Goal: Task Accomplishment & Management: Complete application form

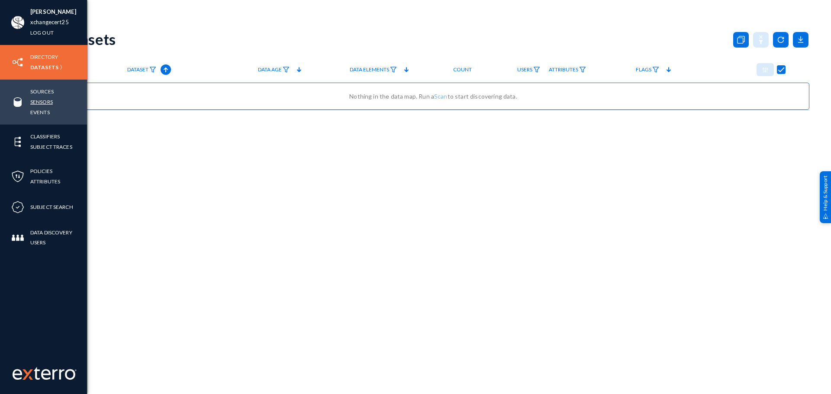
click at [43, 100] on link "Sensors" at bounding box center [41, 102] width 22 height 10
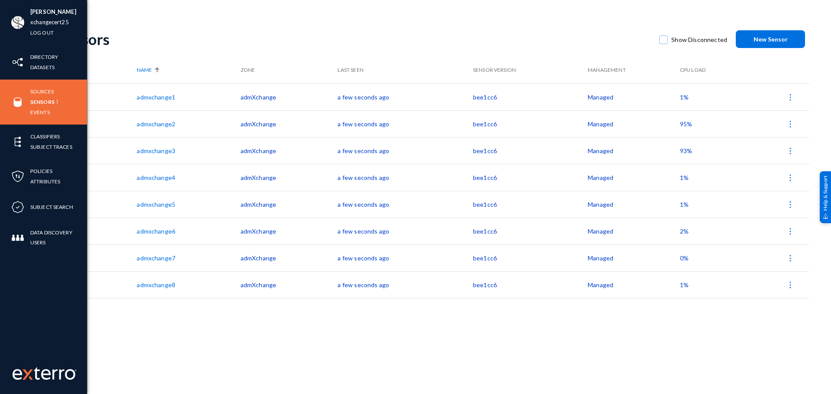
click at [7, 6] on div "[PERSON_NAME] xchangecert25 Log out" at bounding box center [43, 22] width 87 height 45
click at [13, 6] on div "Samraj Krishnakumar xchangecert25 Log out" at bounding box center [43, 22] width 87 height 45
click at [18, 22] on img at bounding box center [17, 22] width 13 height 13
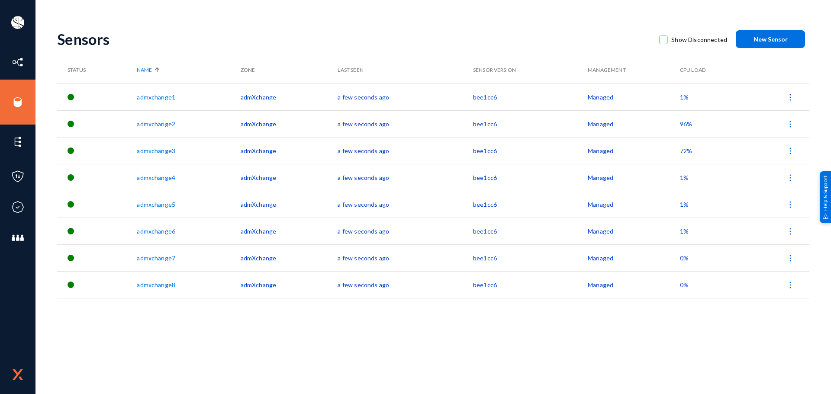
click at [686, 123] on span "96%" at bounding box center [686, 123] width 12 height 7
click at [601, 124] on div at bounding box center [415, 197] width 831 height 394
click at [686, 154] on span "72%" at bounding box center [686, 150] width 12 height 7
click at [688, 124] on div at bounding box center [415, 197] width 831 height 394
click at [688, 124] on span "96%" at bounding box center [686, 123] width 12 height 7
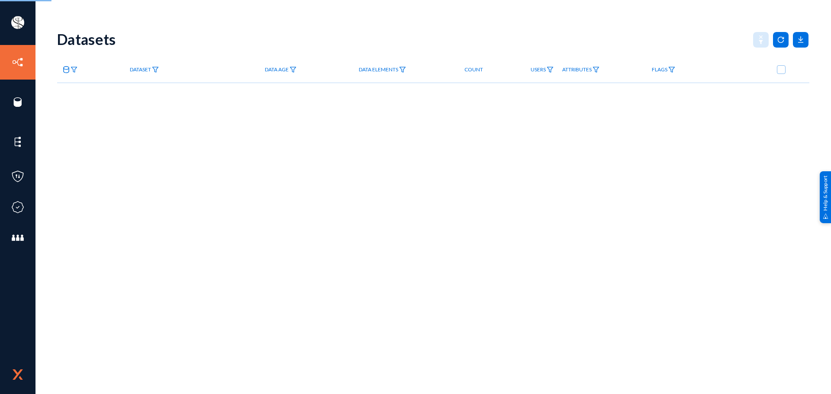
checkbox input "true"
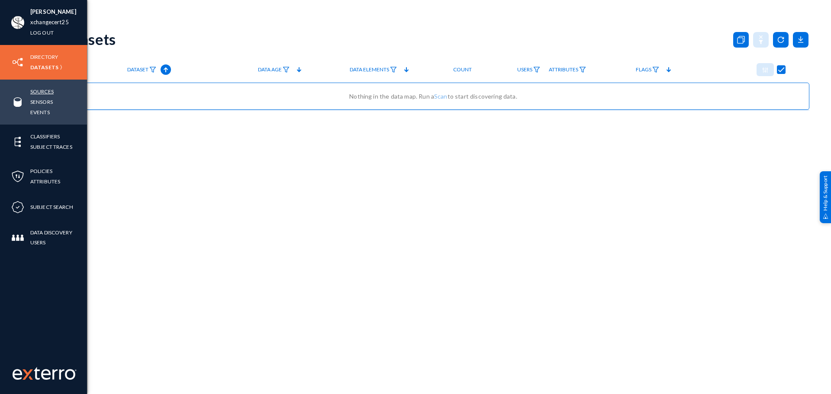
click at [37, 89] on link "Sources" at bounding box center [41, 92] width 23 height 10
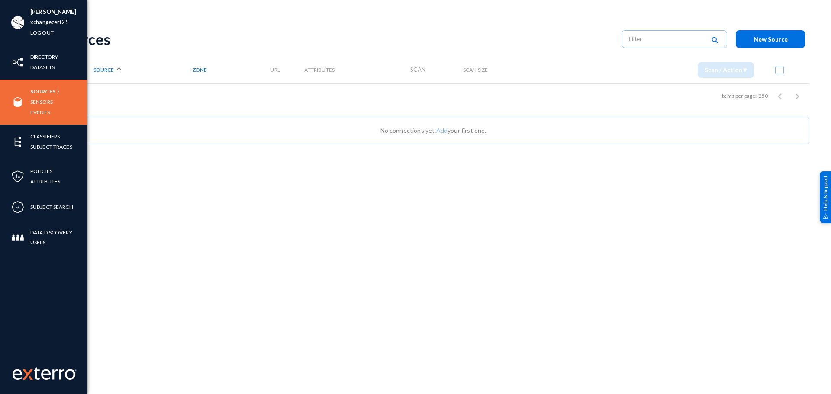
click at [45, 86] on div "Sources Sensors Events" at bounding box center [43, 102] width 87 height 45
click at [45, 89] on link "Sources" at bounding box center [42, 92] width 25 height 10
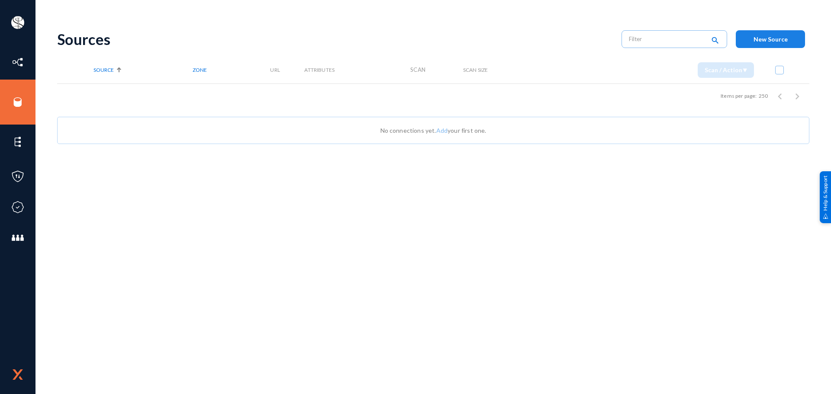
click at [754, 40] on span "New Source" at bounding box center [770, 38] width 34 height 7
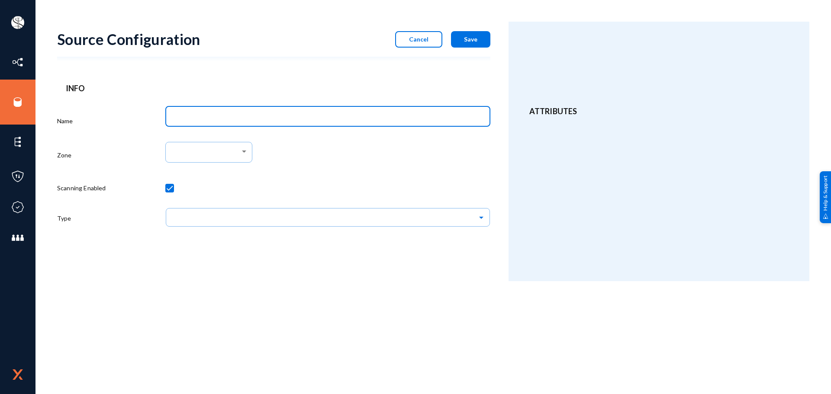
click at [254, 118] on input "Name" at bounding box center [329, 118] width 312 height 8
type input "Postgres"
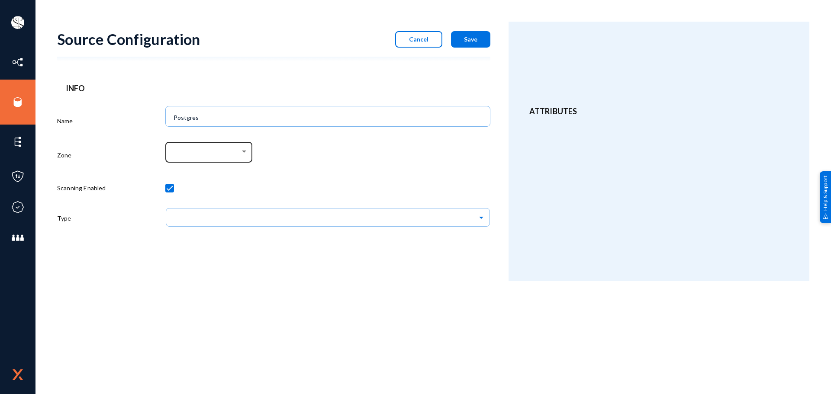
drag, startPoint x: 217, startPoint y: 164, endPoint x: 222, endPoint y: 154, distance: 11.2
click at [222, 154] on div at bounding box center [208, 157] width 87 height 30
click at [222, 154] on div at bounding box center [206, 152] width 67 height 8
click at [226, 152] on span "admXchange" at bounding box center [210, 152] width 74 height 16
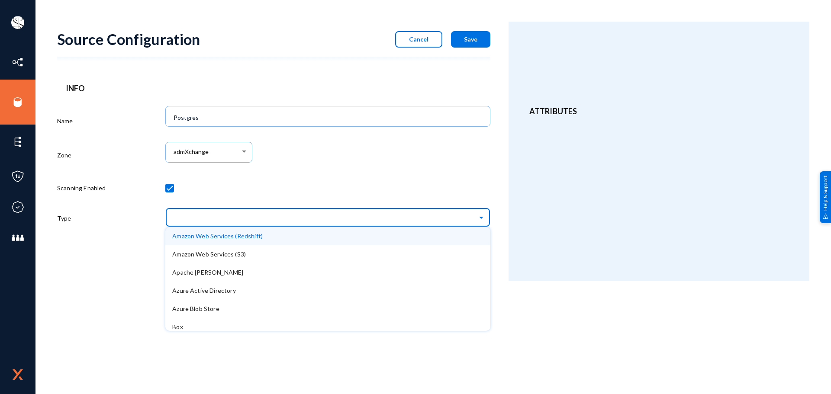
click at [218, 219] on input "text" at bounding box center [332, 217] width 316 height 15
type input "pos"
click at [215, 238] on span "Postgres Database" at bounding box center [199, 235] width 54 height 7
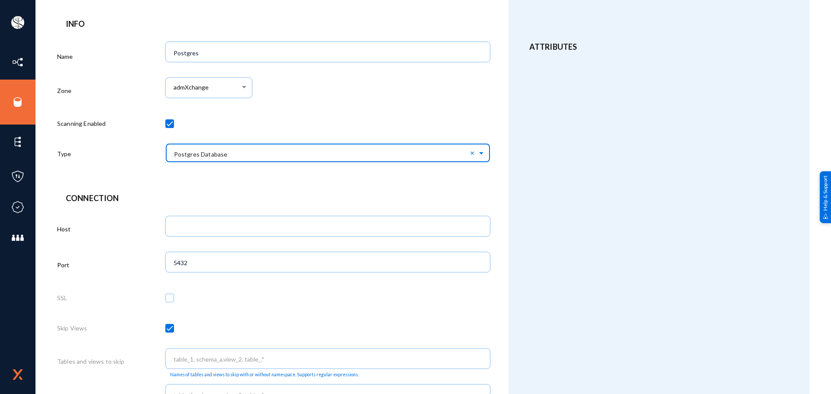
scroll to position [65, 0]
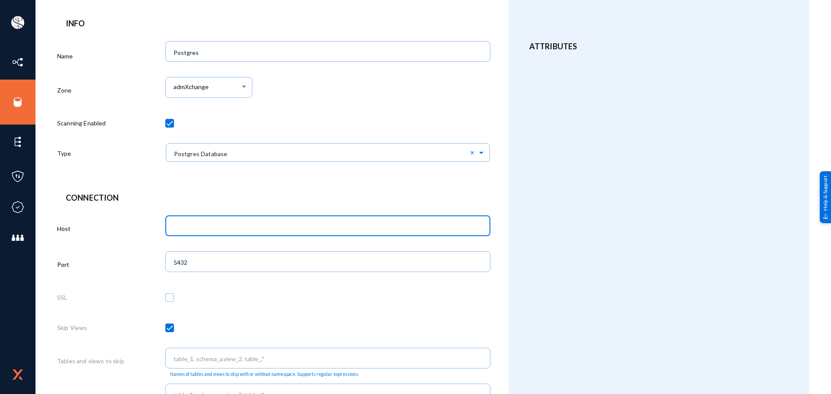
click at [296, 231] on input "text" at bounding box center [329, 227] width 312 height 8
paste input "[TECHNICAL_ID]"
type input "[TECHNICAL_ID]"
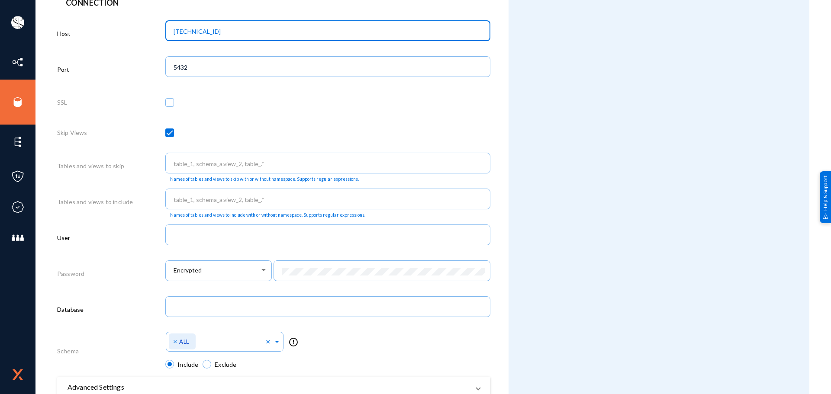
scroll to position [263, 0]
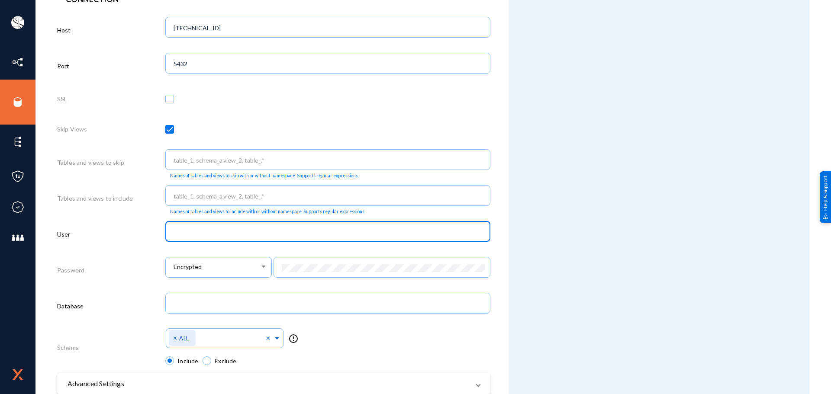
click at [294, 230] on input "text" at bounding box center [329, 232] width 312 height 8
paste input "postgres"
type input "postgres"
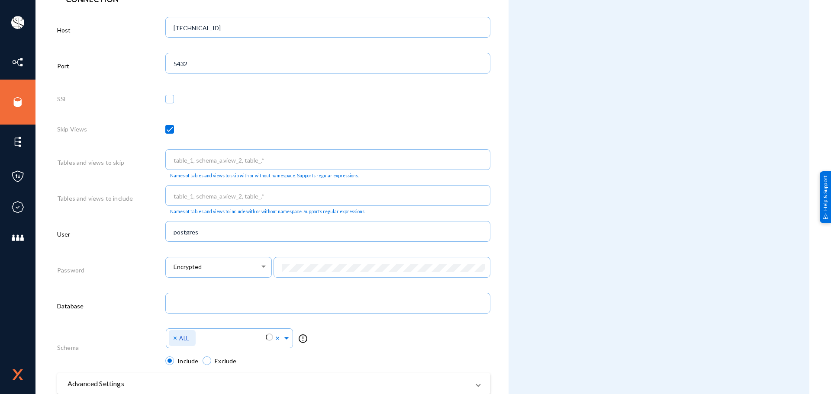
click at [317, 250] on div "postgres" at bounding box center [327, 236] width 325 height 30
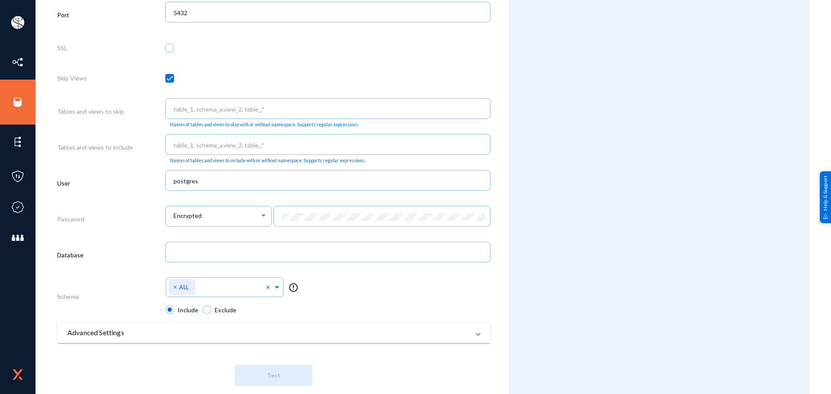
scroll to position [329, 0]
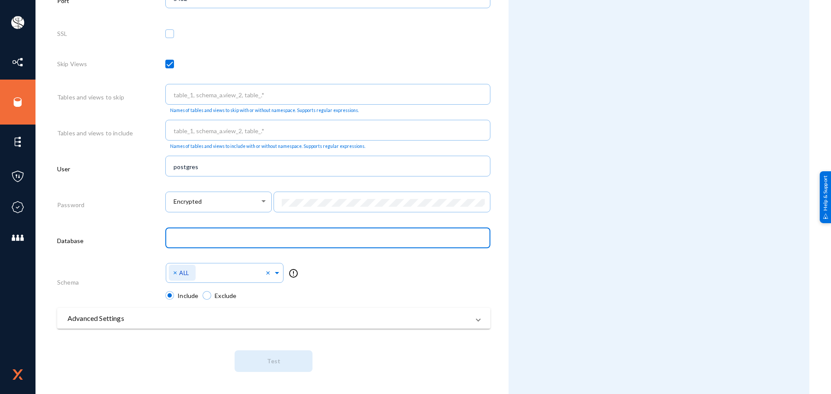
click at [325, 237] on input "text" at bounding box center [329, 239] width 312 height 8
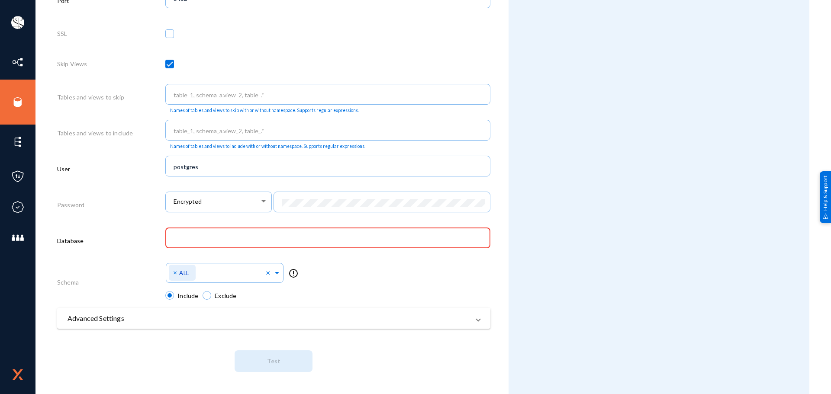
click at [327, 255] on div at bounding box center [327, 243] width 325 height 30
click at [337, 240] on input "text" at bounding box center [329, 239] width 312 height 8
click at [333, 240] on input "text" at bounding box center [329, 239] width 312 height 8
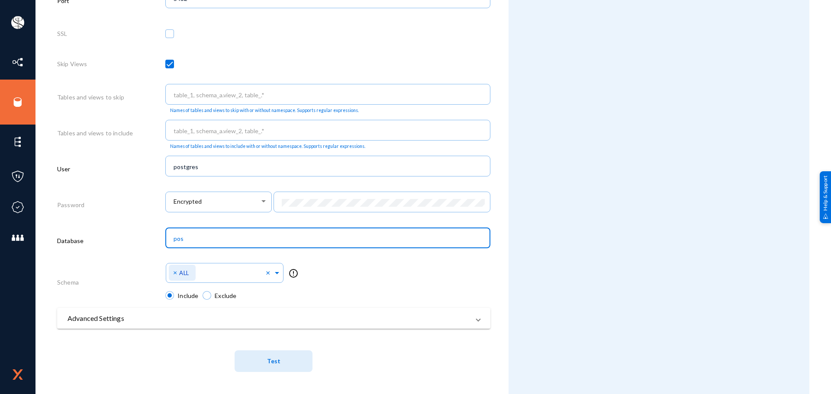
type input "pos"
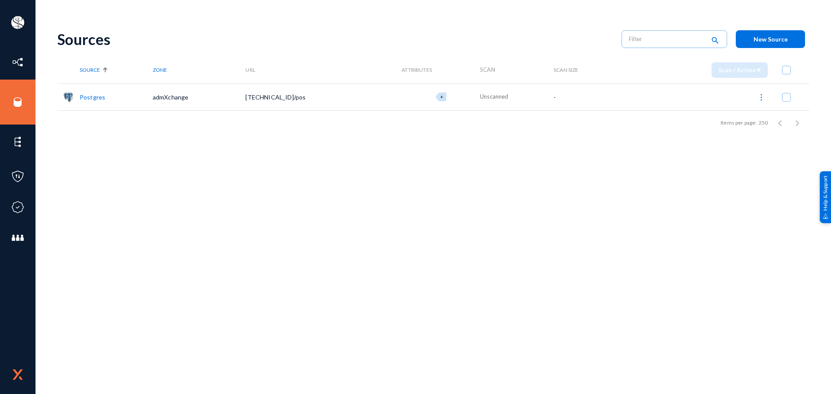
click at [90, 97] on link "Postgres" at bounding box center [93, 96] width 26 height 7
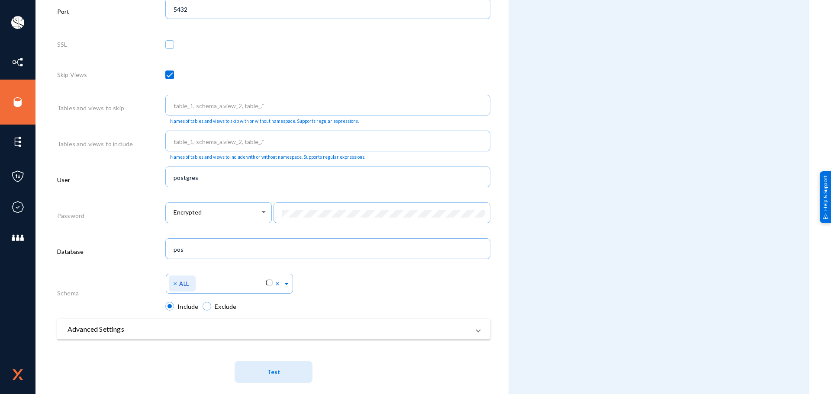
scroll to position [329, 0]
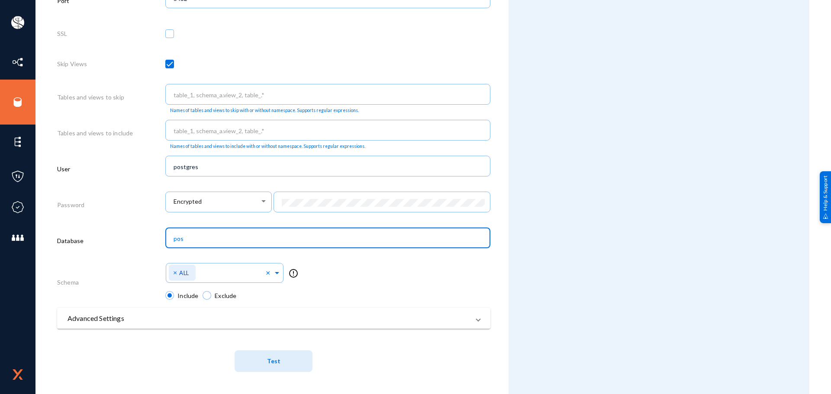
click at [223, 235] on input "pos" at bounding box center [329, 239] width 312 height 8
type input "p"
click at [274, 238] on input "text" at bounding box center [329, 239] width 312 height 8
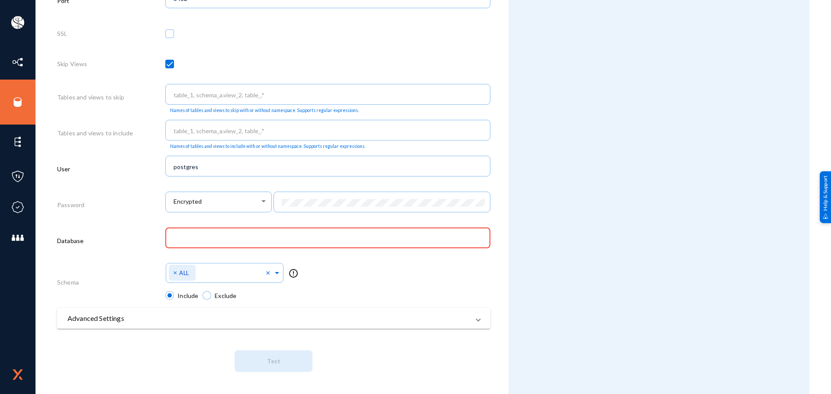
click at [358, 235] on div at bounding box center [328, 237] width 316 height 22
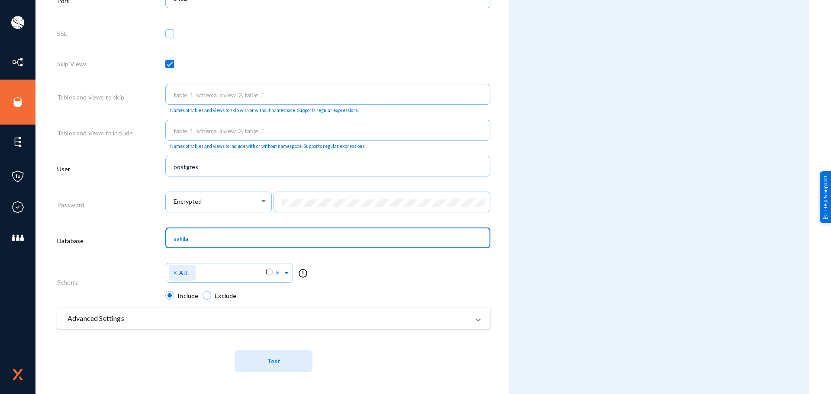
type input "sakila"
click at [350, 255] on div "sakila" at bounding box center [327, 243] width 325 height 30
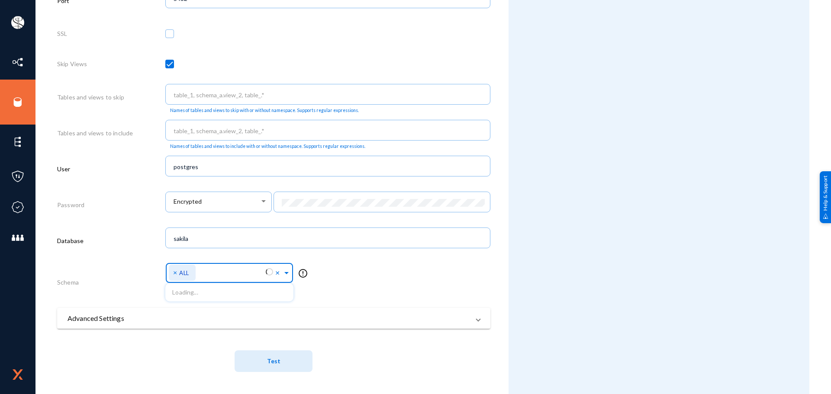
click at [284, 274] on div "Select Namespace × ALL × Loading... error_outline" at bounding box center [327, 275] width 325 height 31
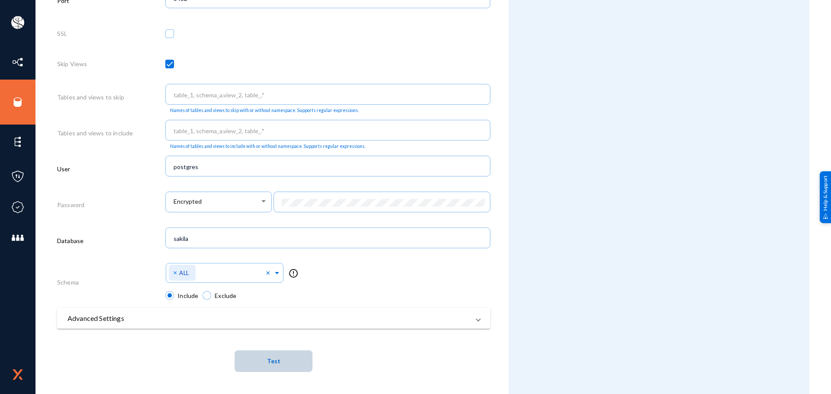
click at [250, 358] on button "Test" at bounding box center [274, 361] width 78 height 22
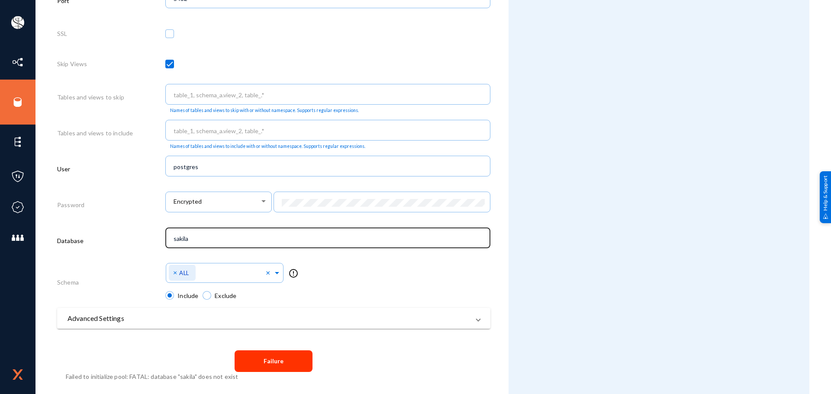
click at [258, 232] on div "sakila" at bounding box center [328, 237] width 316 height 22
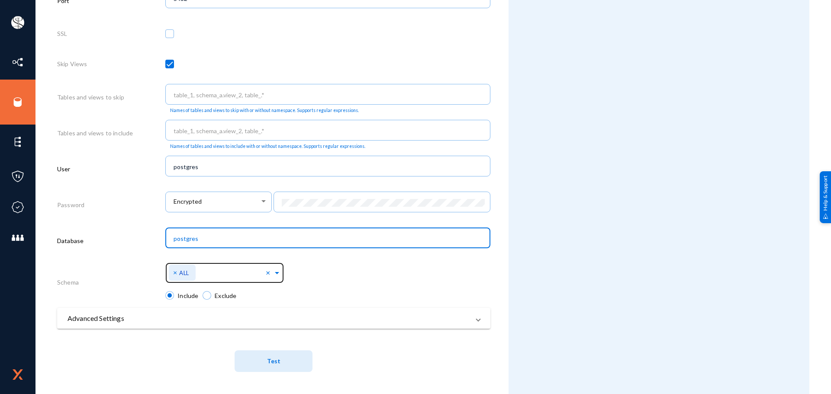
type input "postgres"
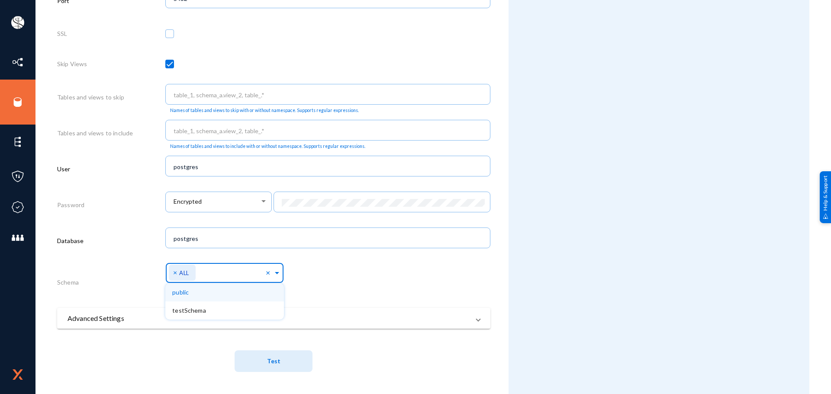
click at [244, 277] on input "text" at bounding box center [231, 275] width 67 height 8
click at [314, 273] on div "Select Namespace × ALL ×" at bounding box center [327, 275] width 325 height 31
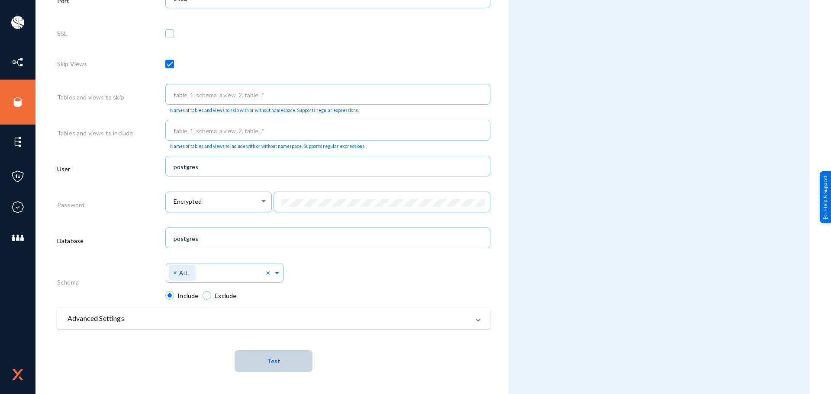
click at [270, 366] on span "Test" at bounding box center [273, 361] width 13 height 16
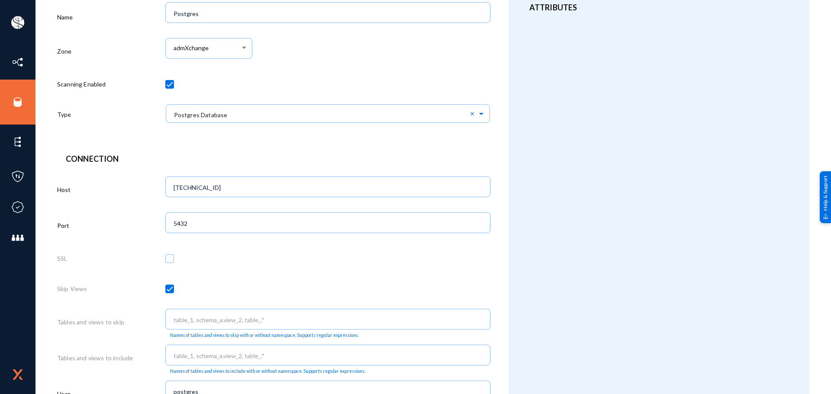
scroll to position [86, 0]
